Goal: Task Accomplishment & Management: Manage account settings

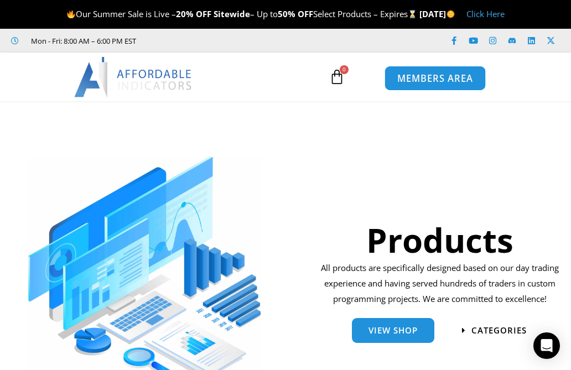
click at [421, 81] on span "MEMBERS AREA" at bounding box center [436, 78] width 76 height 9
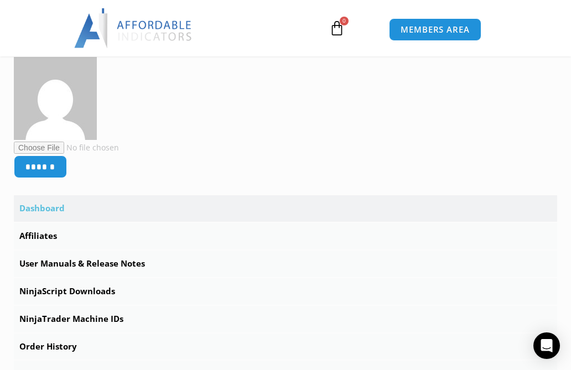
scroll to position [310, 0]
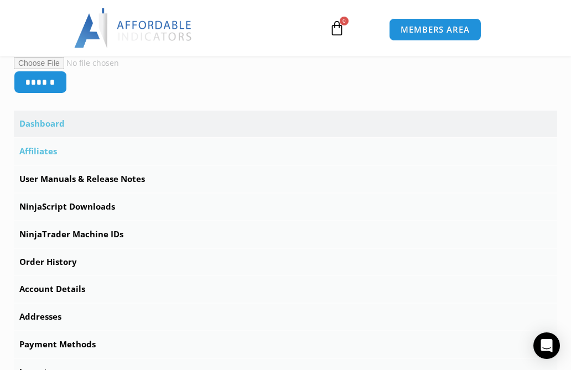
click at [51, 154] on link "Affiliates" at bounding box center [286, 151] width 544 height 27
